Goal: Task Accomplishment & Management: Manage account settings

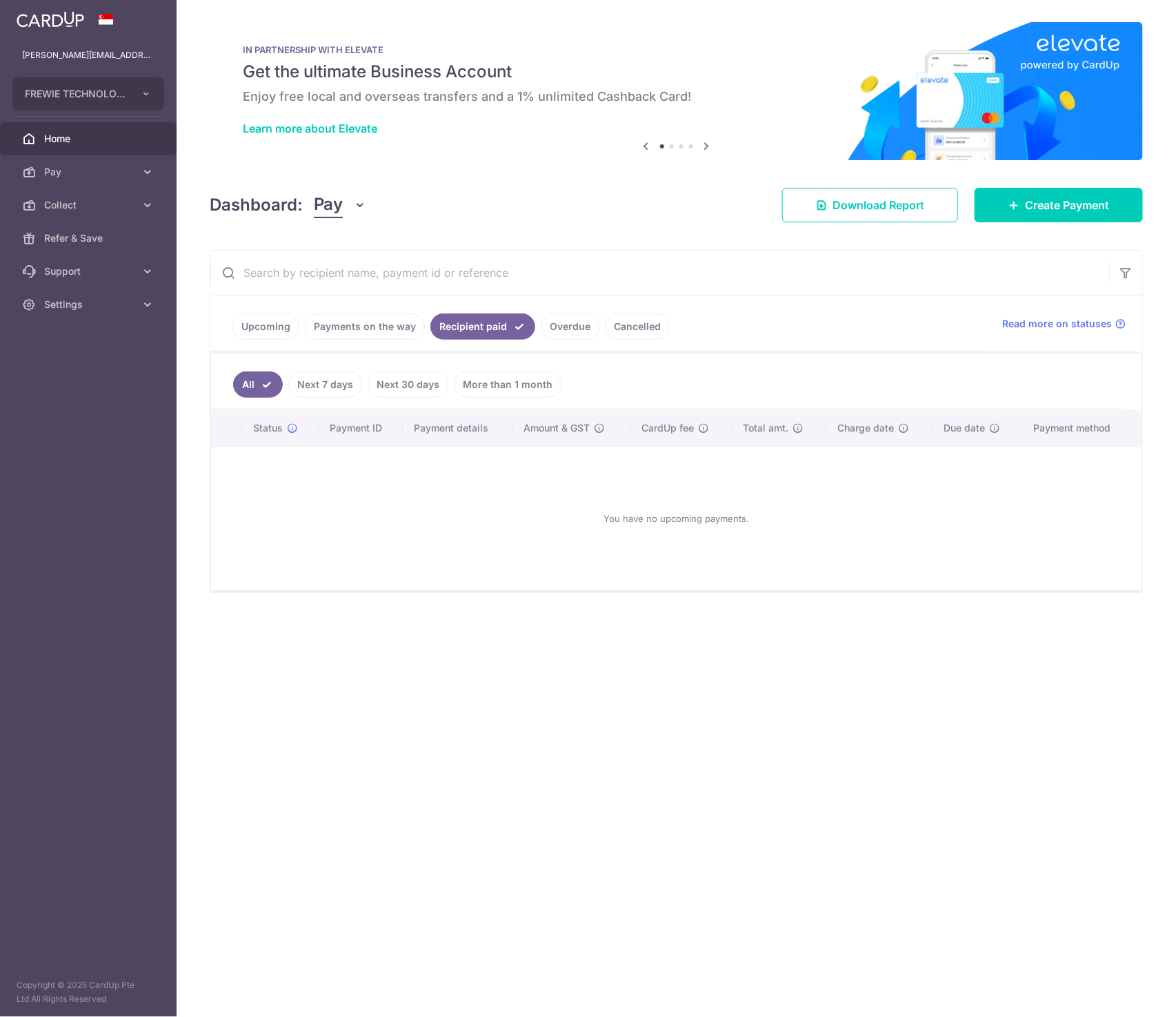
click at [384, 328] on link "Payments on the way" at bounding box center [364, 326] width 120 height 26
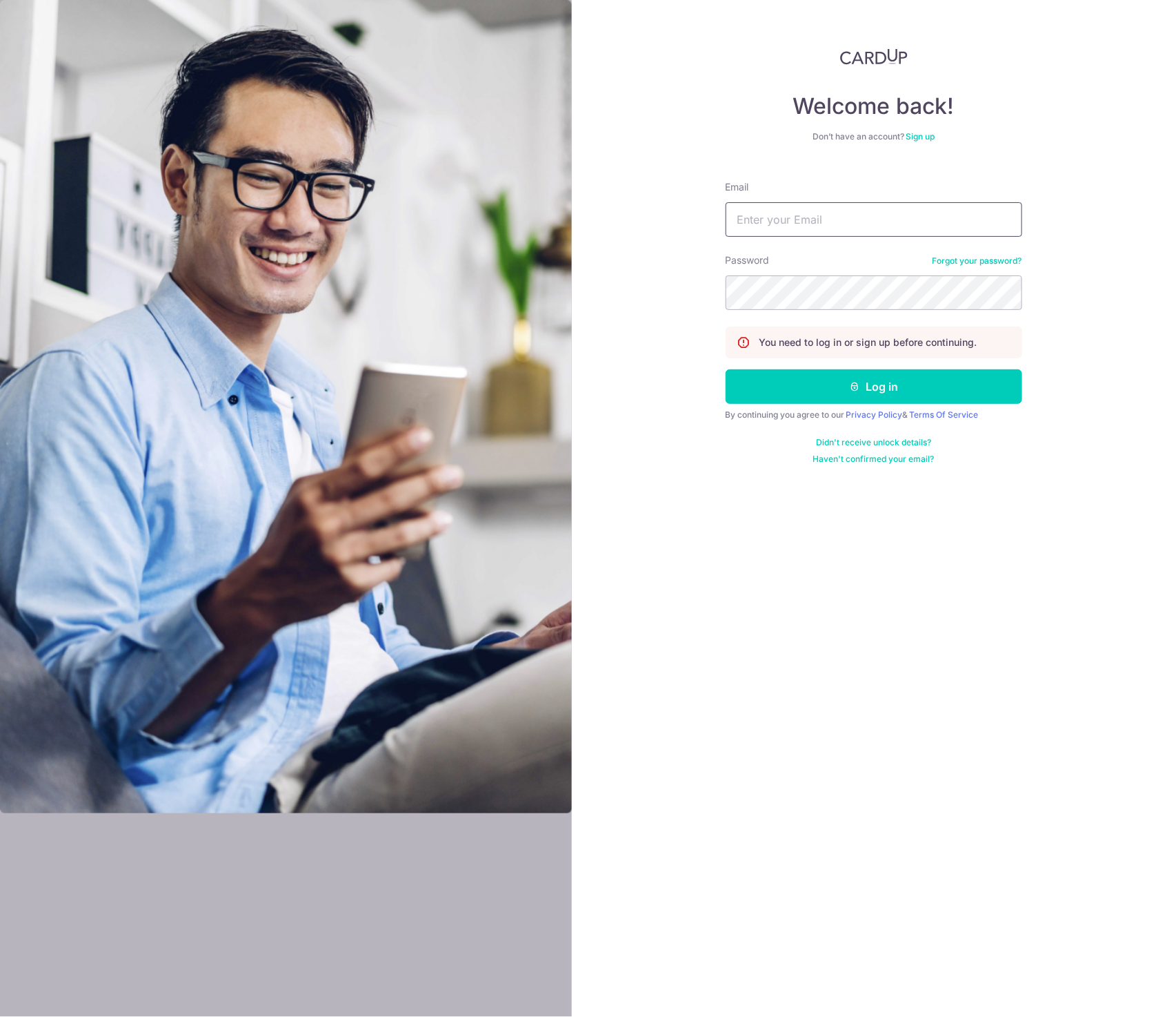
type input "[PERSON_NAME][EMAIL_ADDRESS][DOMAIN_NAME]"
click at [908, 393] on button "Log in" at bounding box center [874, 386] width 297 height 35
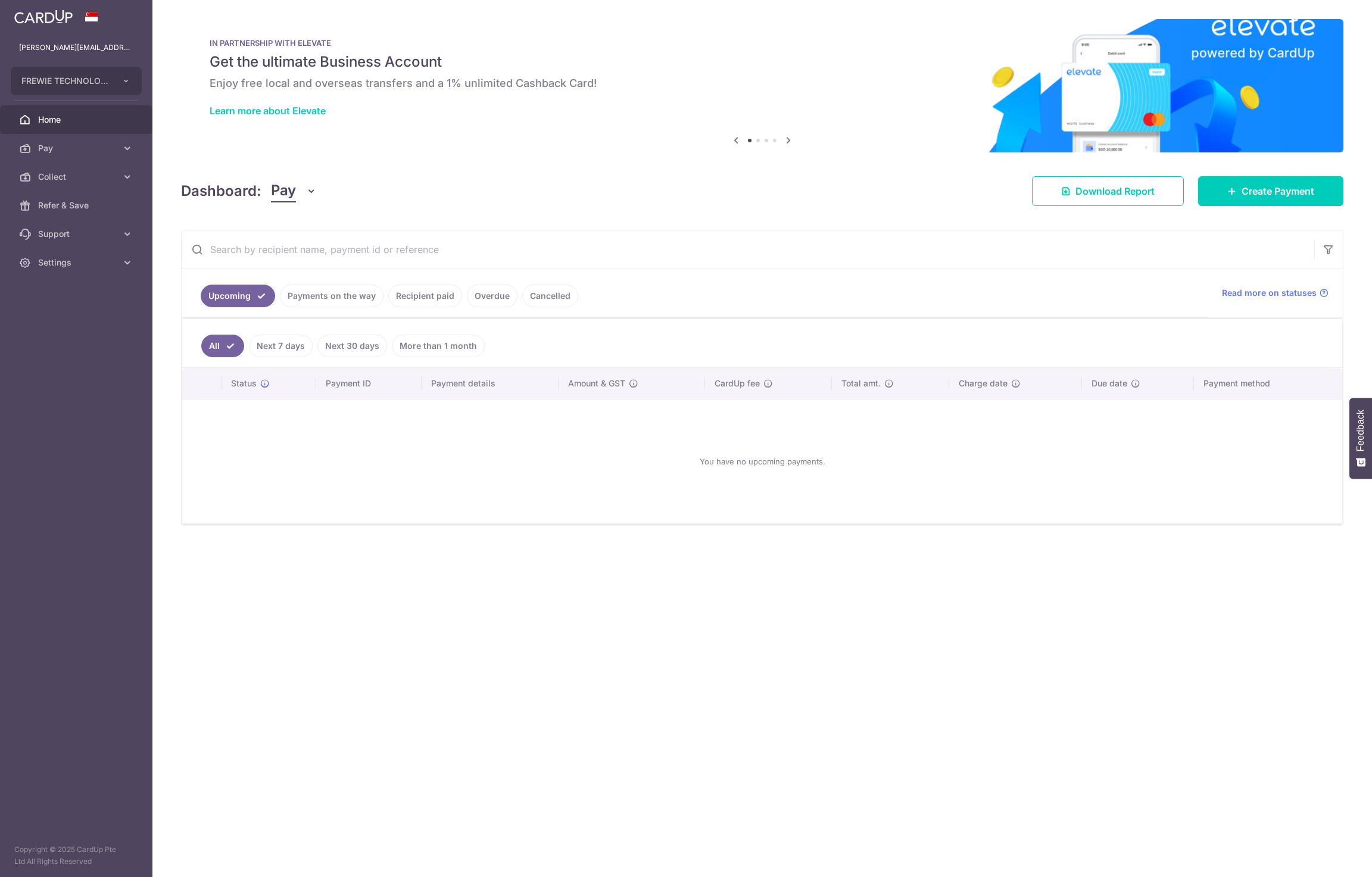
click at [314, 295] on link "Payments on the way" at bounding box center [331, 295] width 103 height 22
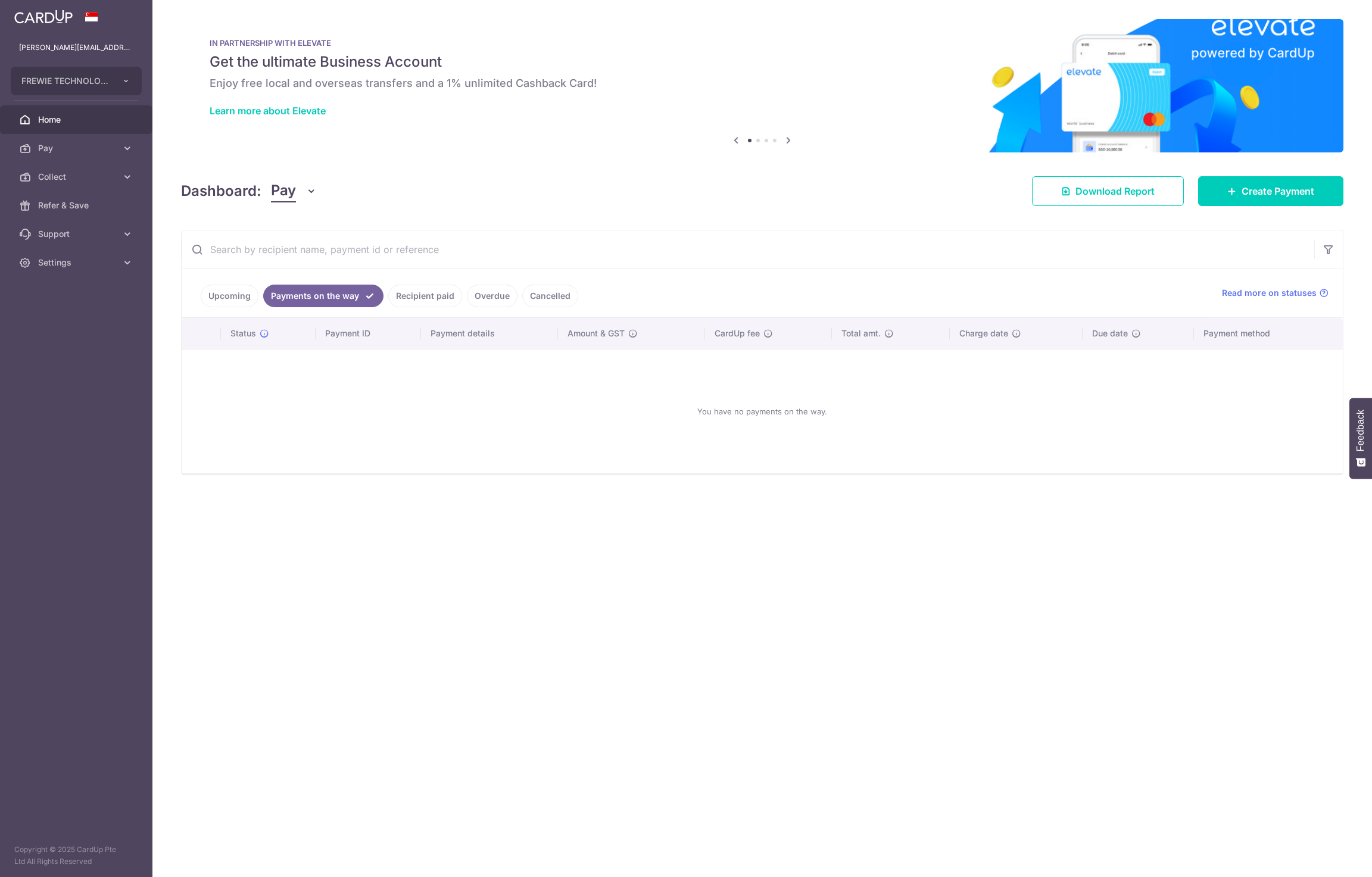
click at [434, 292] on link "Recipient paid" at bounding box center [425, 295] width 73 height 22
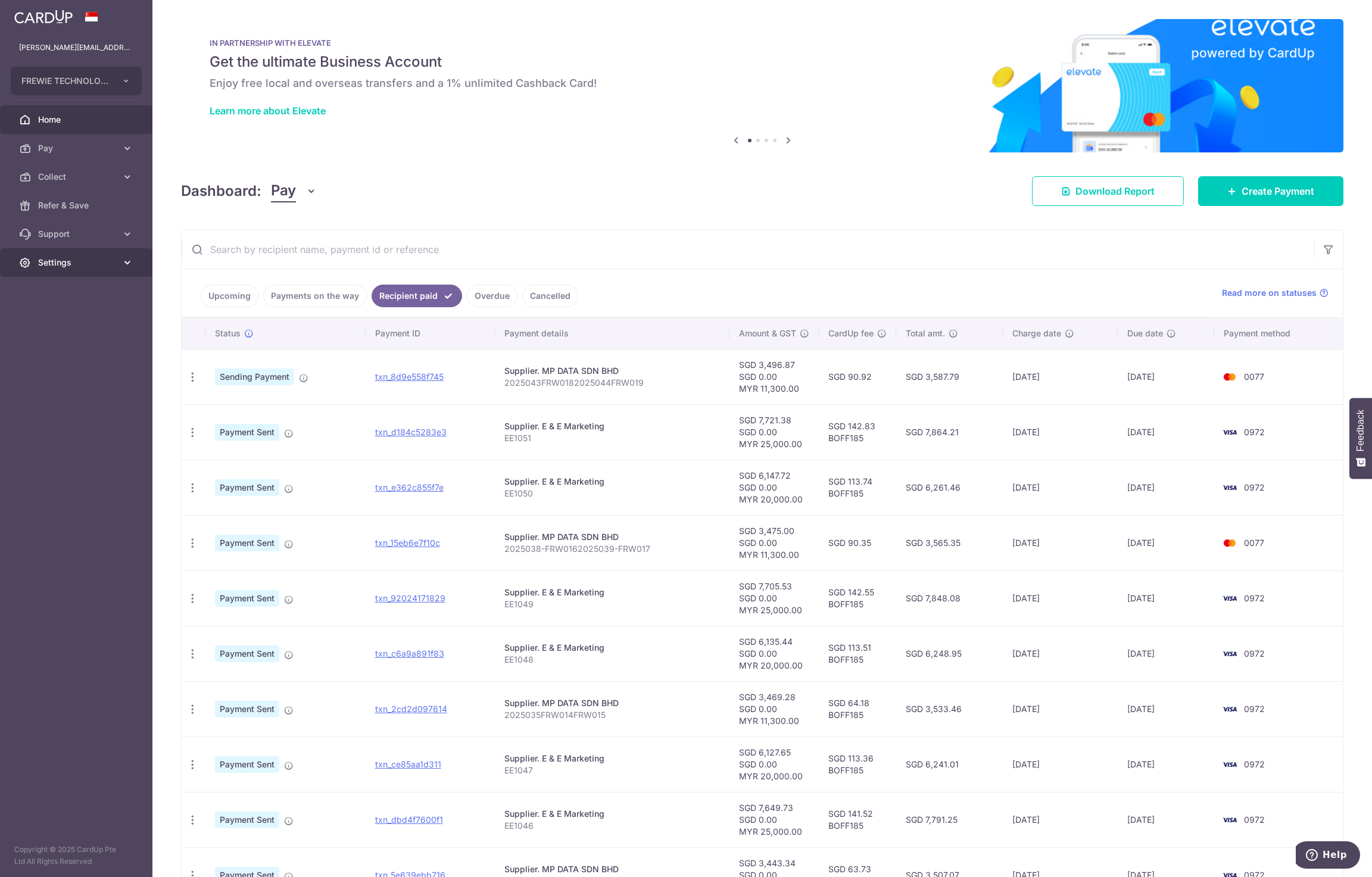
click at [113, 260] on span "Settings" at bounding box center [78, 262] width 79 height 12
click at [100, 317] on span "Logout" at bounding box center [78, 319] width 79 height 12
